Goal: Communication & Community: Answer question/provide support

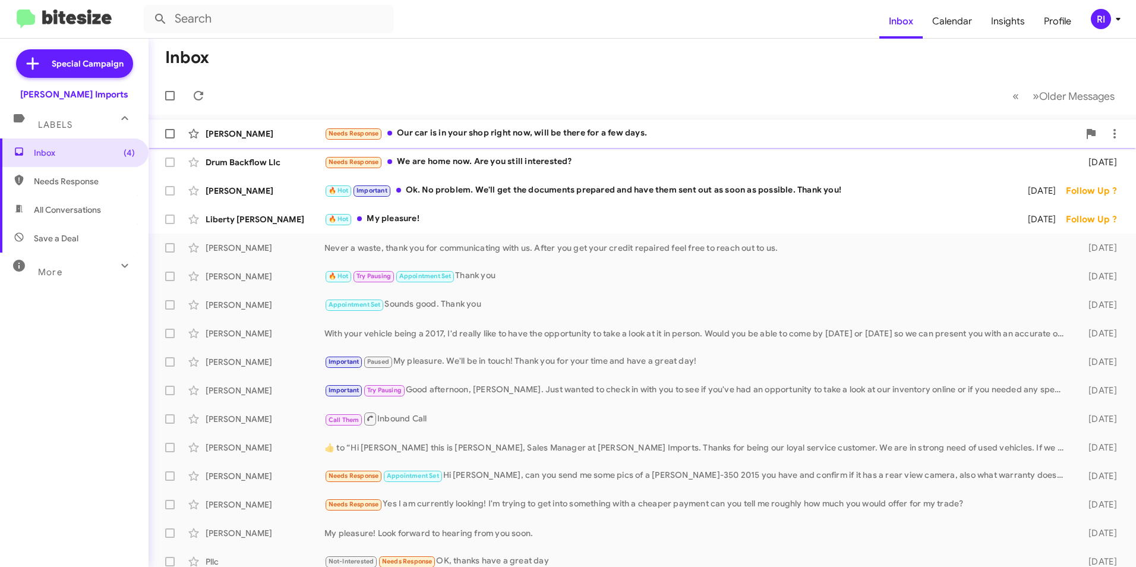
click at [428, 140] on div "Needs Response Our car is in your shop right now, will be there for a few days." at bounding box center [701, 134] width 754 height 14
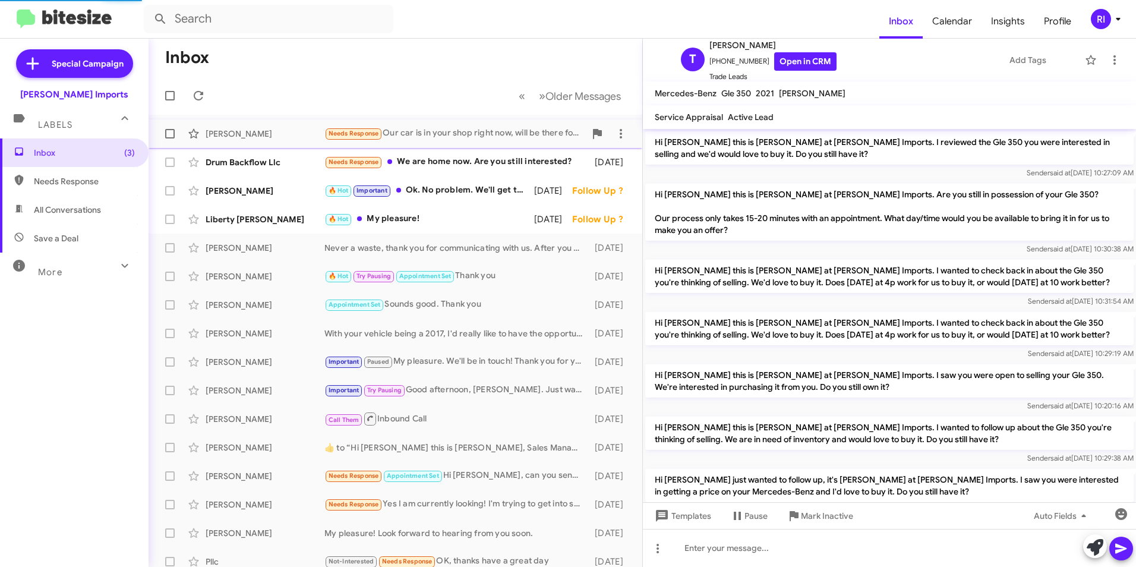
scroll to position [266, 0]
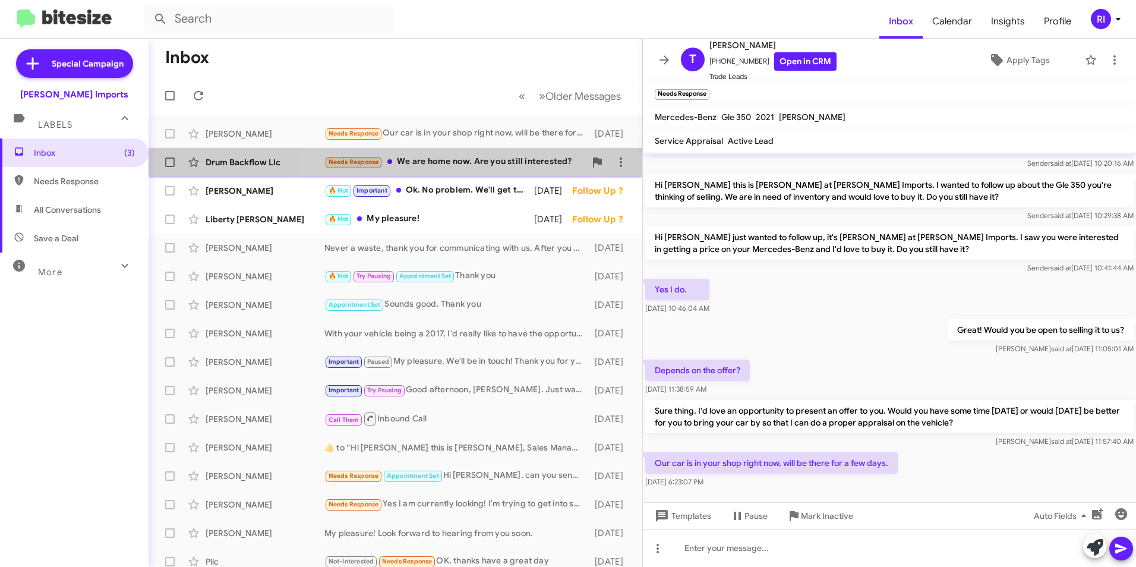
click at [430, 162] on div "Needs Response We are home now. Are you still interested?" at bounding box center [454, 162] width 261 height 14
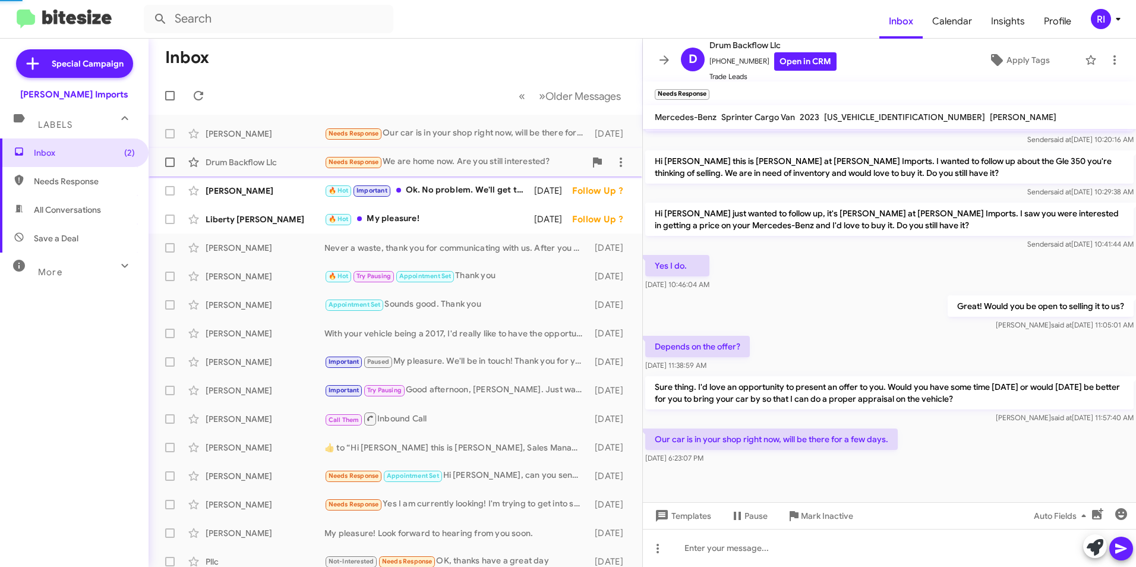
scroll to position [2, 0]
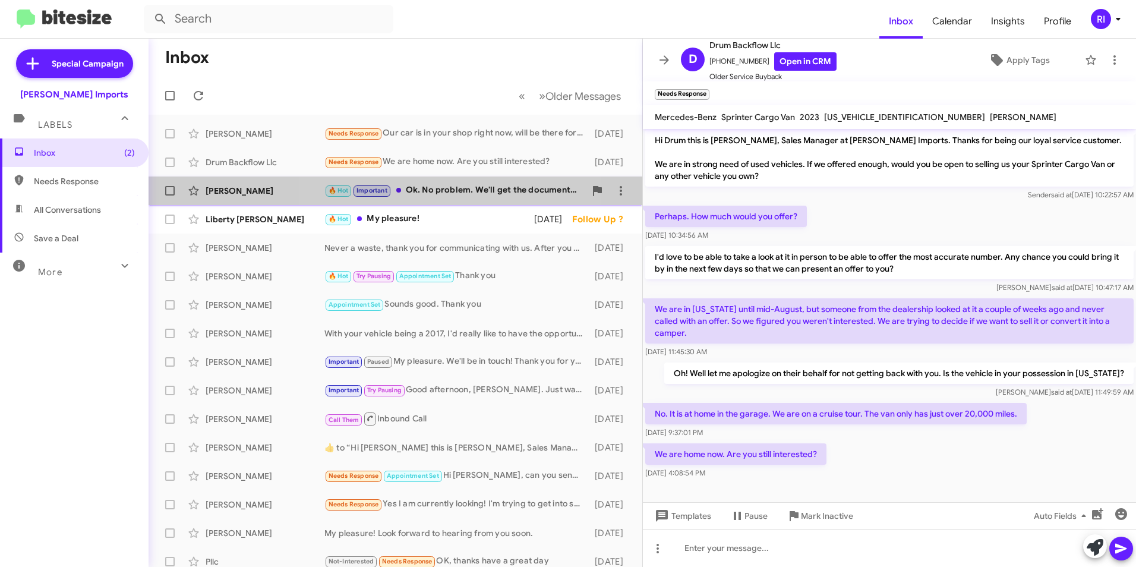
click at [429, 192] on div "🔥 Hot Important Ok. No problem. We'll get the documents prepared and have them …" at bounding box center [454, 191] width 261 height 14
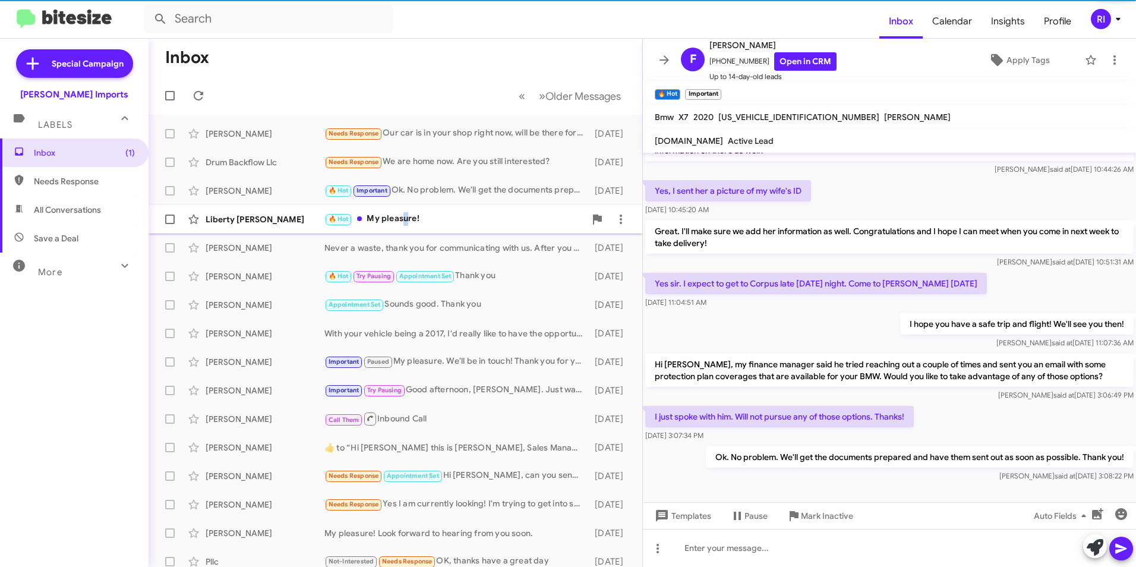
click at [403, 220] on div "🔥 Hot My pleasure!" at bounding box center [454, 219] width 261 height 14
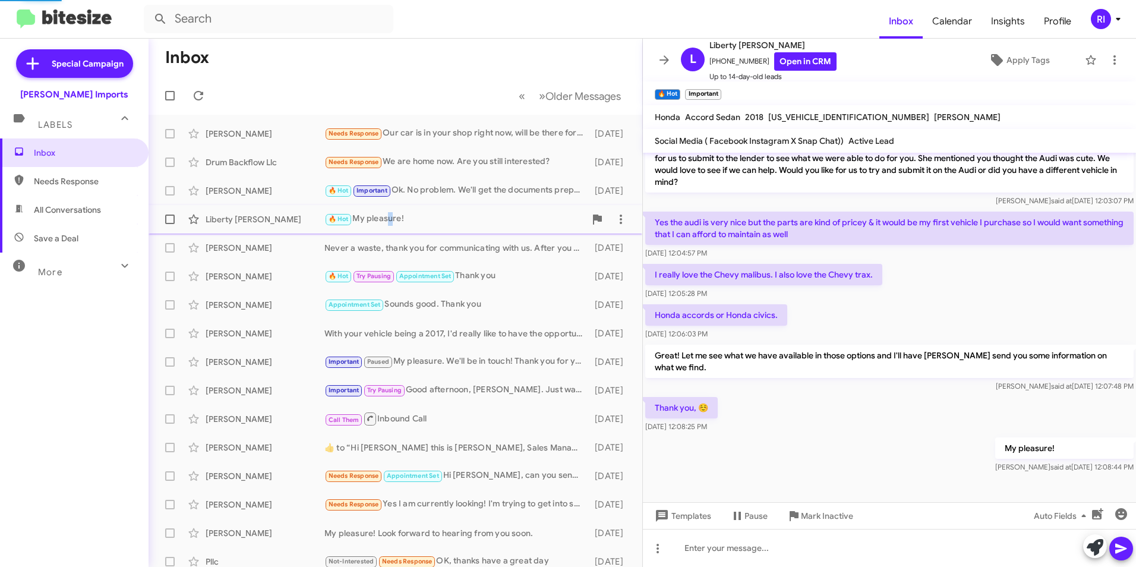
scroll to position [100, 0]
